Goal: Task Accomplishment & Management: Manage account settings

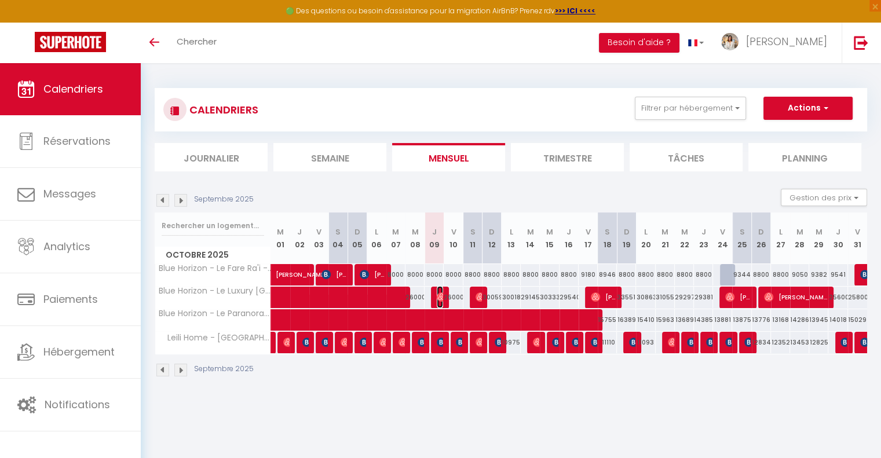
click at [441, 292] on img at bounding box center [441, 296] width 9 height 9
select select "OK"
select select "0"
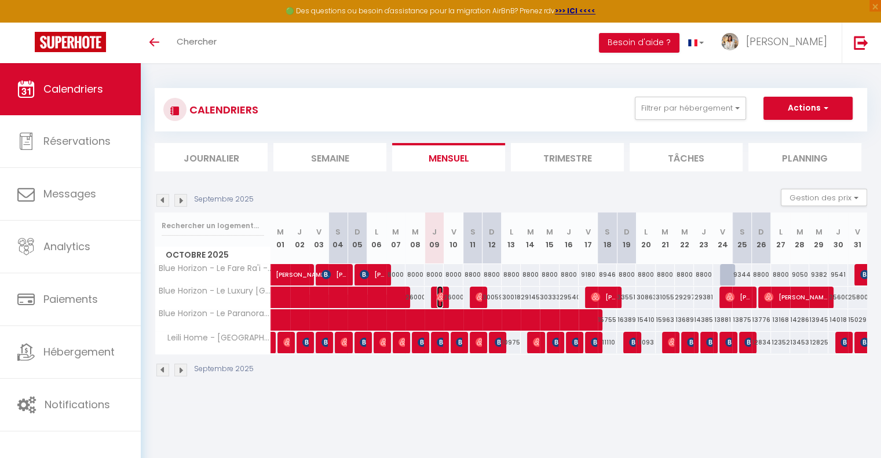
select select "1"
select select
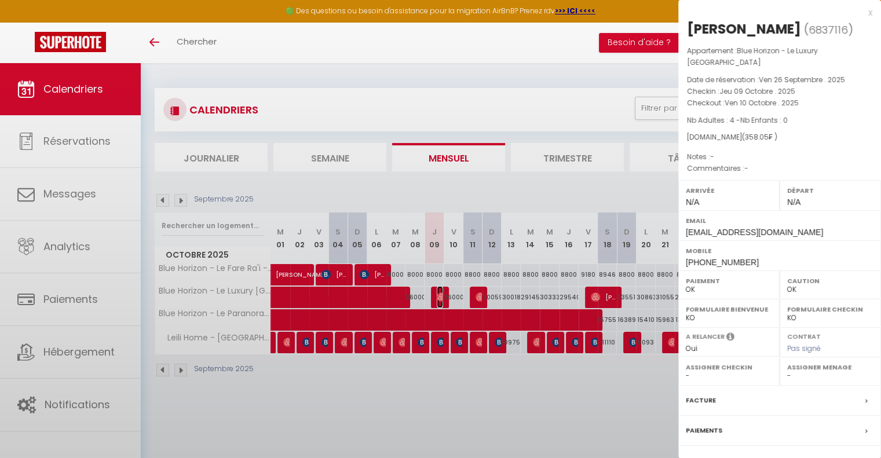
select select "50797"
